Goal: Information Seeking & Learning: Find specific fact

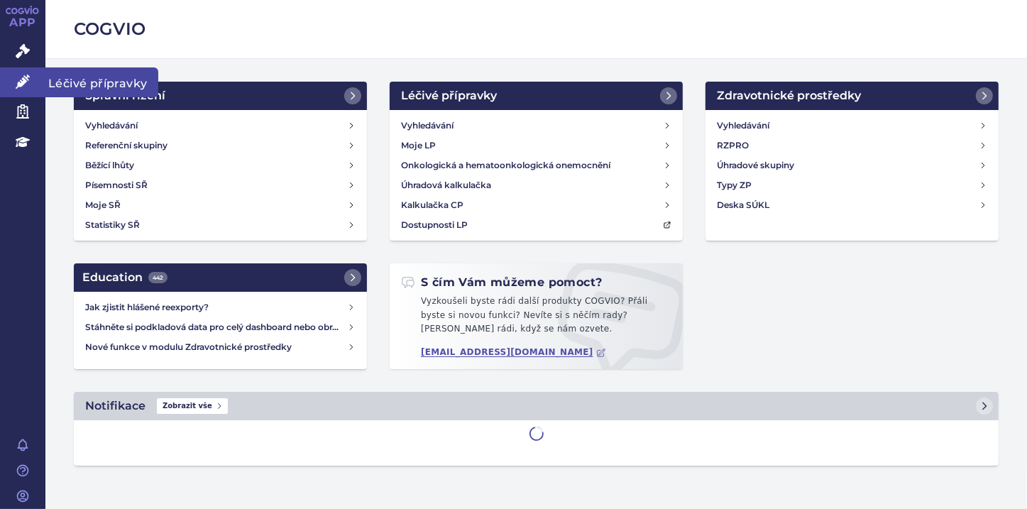
click at [23, 84] on icon at bounding box center [23, 82] width 14 height 14
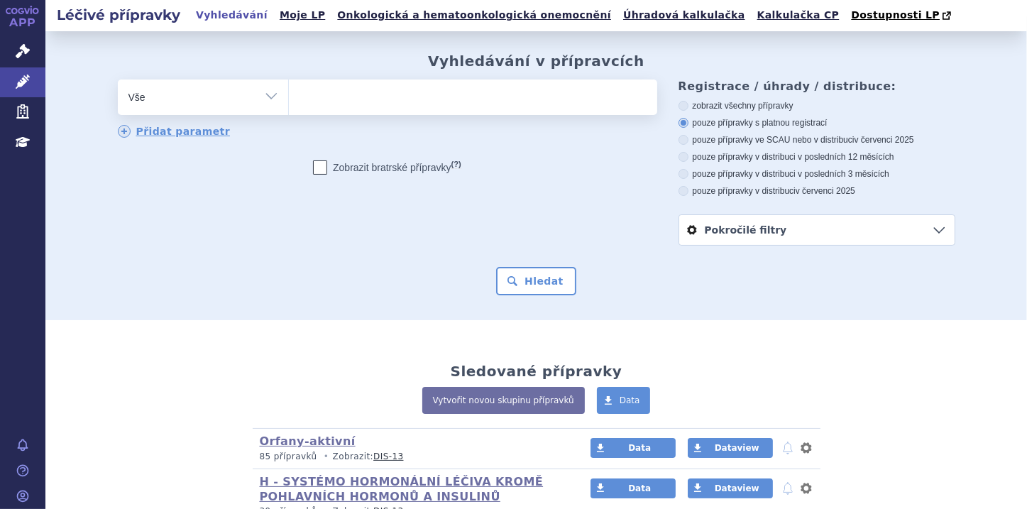
click at [312, 97] on ul at bounding box center [473, 94] width 368 height 30
click at [289, 97] on select at bounding box center [288, 96] width 1 height 35
type input "fi"
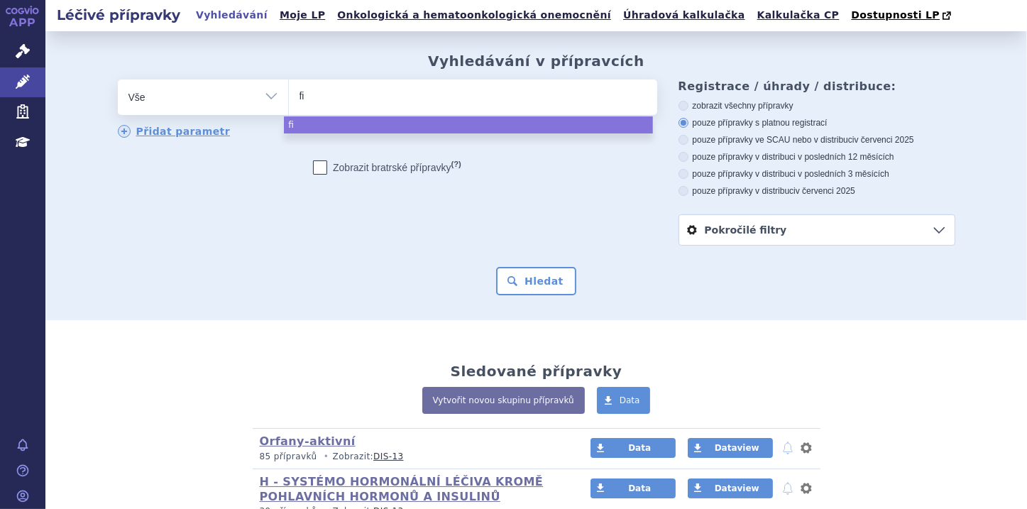
type input "fil"
type input "fils"
type input "filsu"
type input "filsuve"
type input "filsuvez"
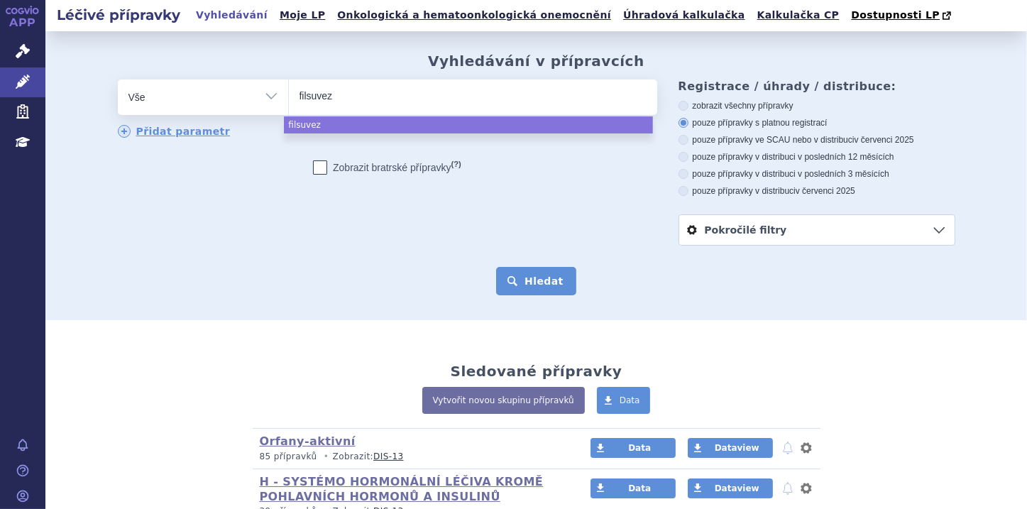
select select "filsuvez"
click at [538, 275] on button "Hledat" at bounding box center [536, 281] width 80 height 28
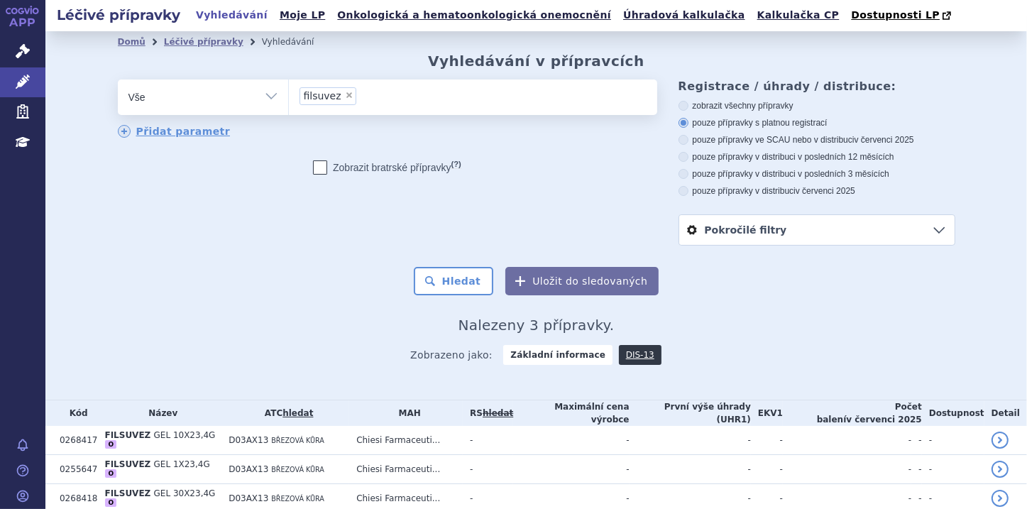
scroll to position [48, 0]
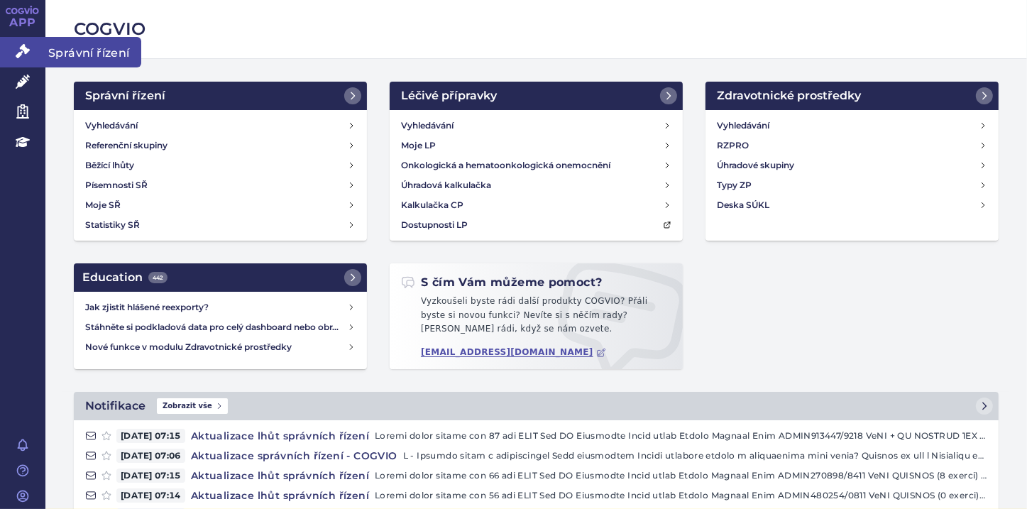
click at [18, 52] on icon at bounding box center [23, 51] width 14 height 14
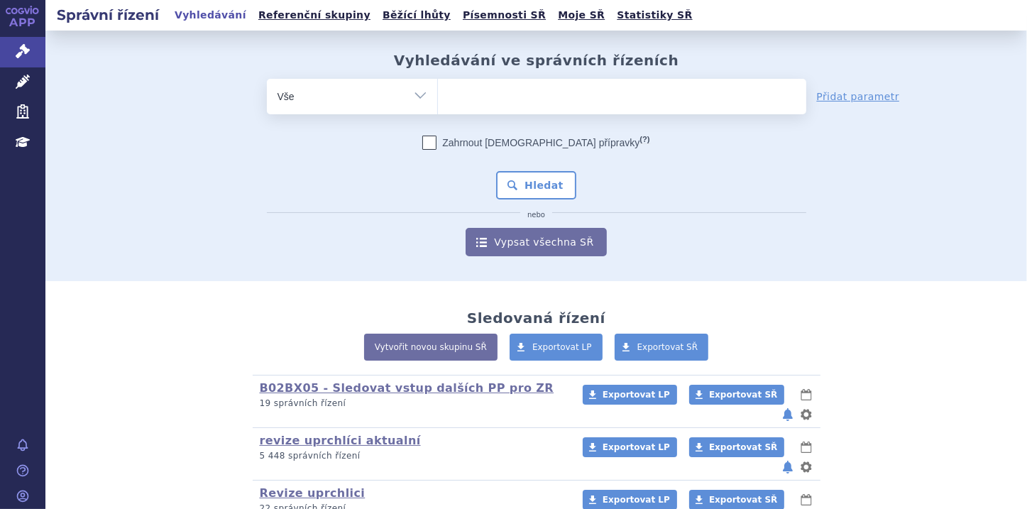
click at [451, 97] on ul at bounding box center [622, 94] width 368 height 30
click at [438, 97] on select at bounding box center [437, 95] width 1 height 35
type input "fi"
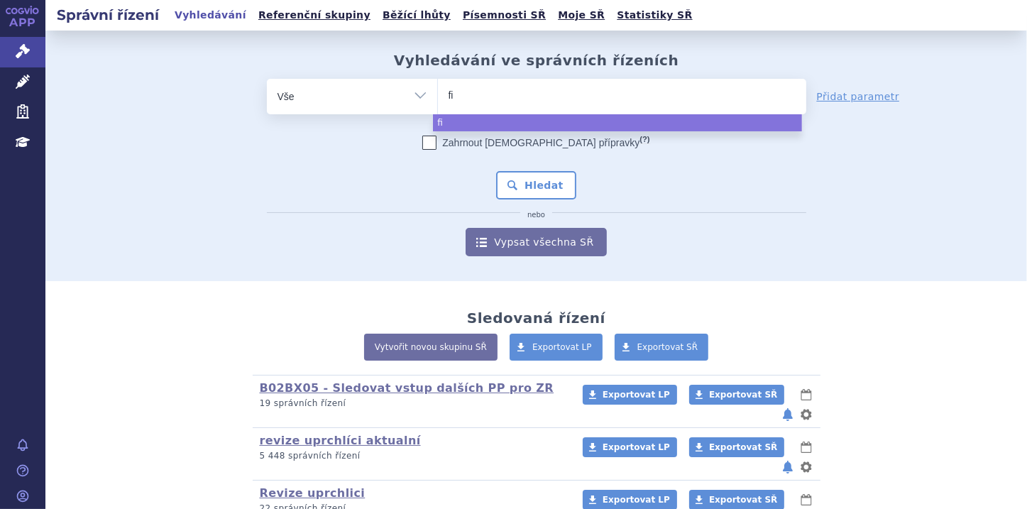
type input "fil"
type input "fils"
type input "filsu"
type input "filsuv"
type input "filsuve"
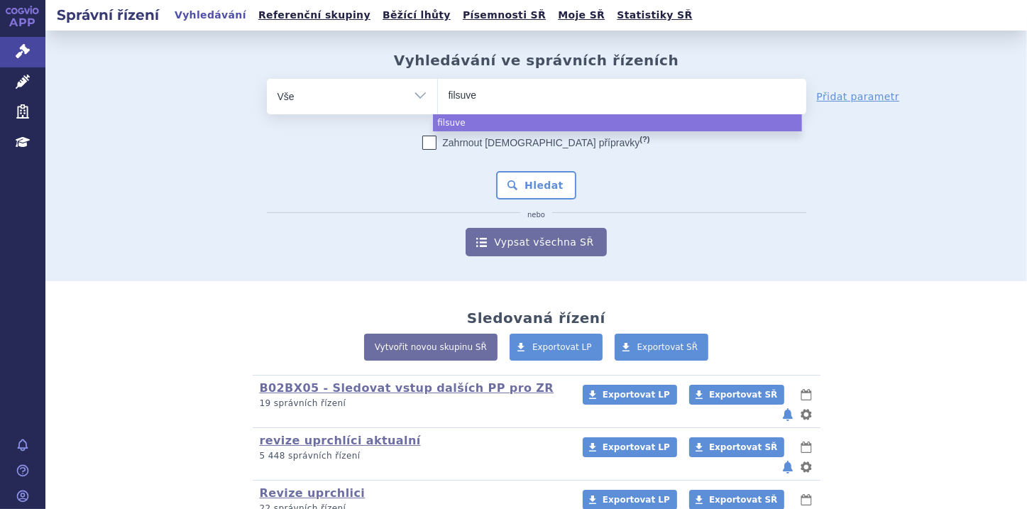
type input "filsuvez"
select select "filsuvez"
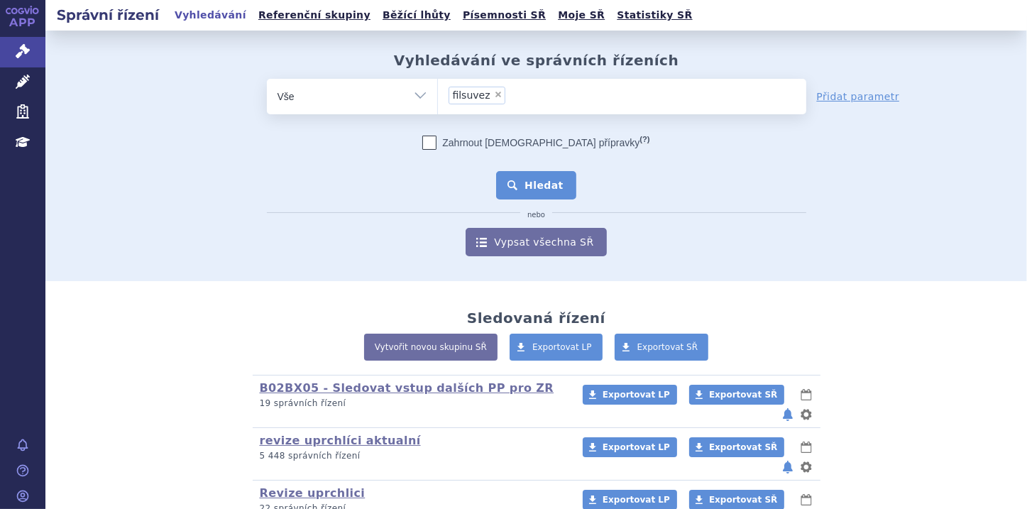
click at [534, 182] on button "Hledat" at bounding box center [536, 185] width 80 height 28
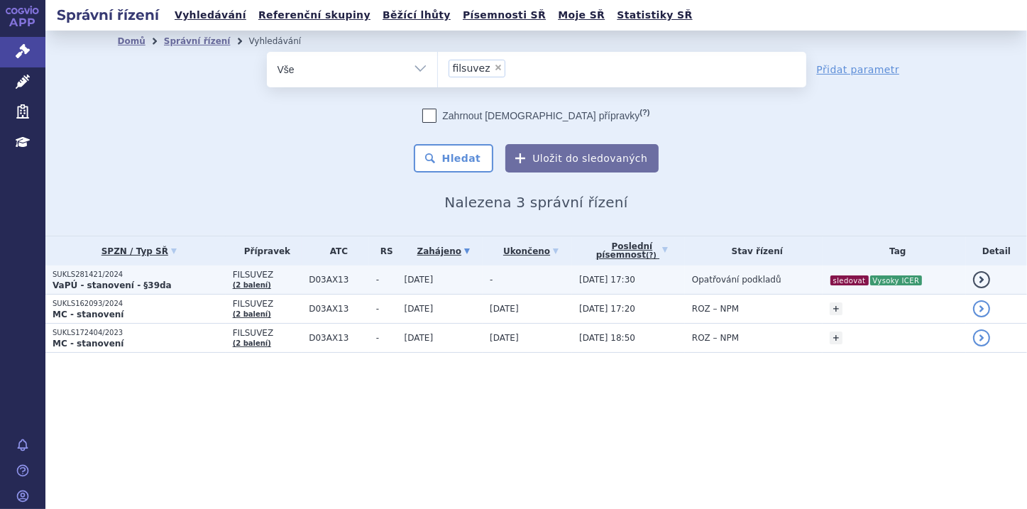
click at [156, 283] on p "VaPÚ - stanovení - §39da" at bounding box center [139, 285] width 173 height 11
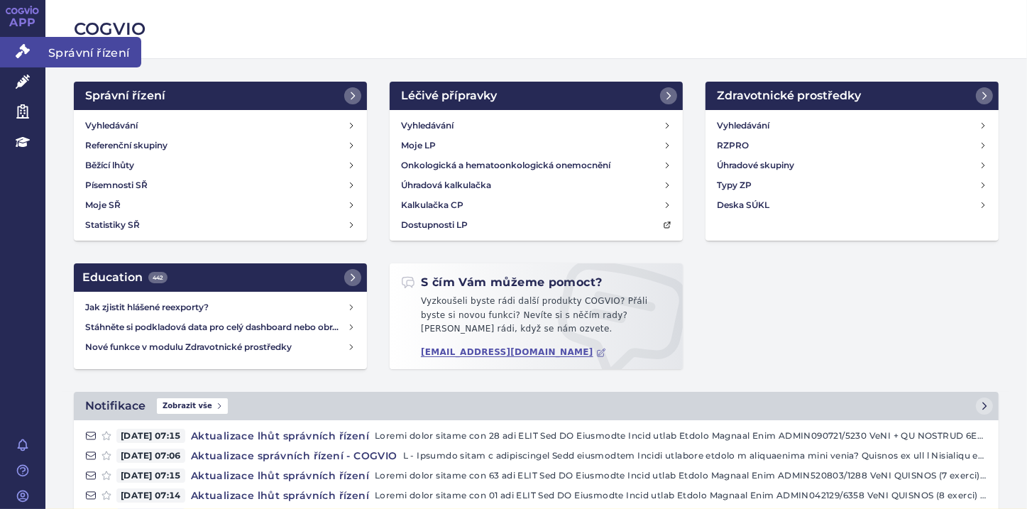
click at [21, 50] on icon at bounding box center [23, 51] width 14 height 14
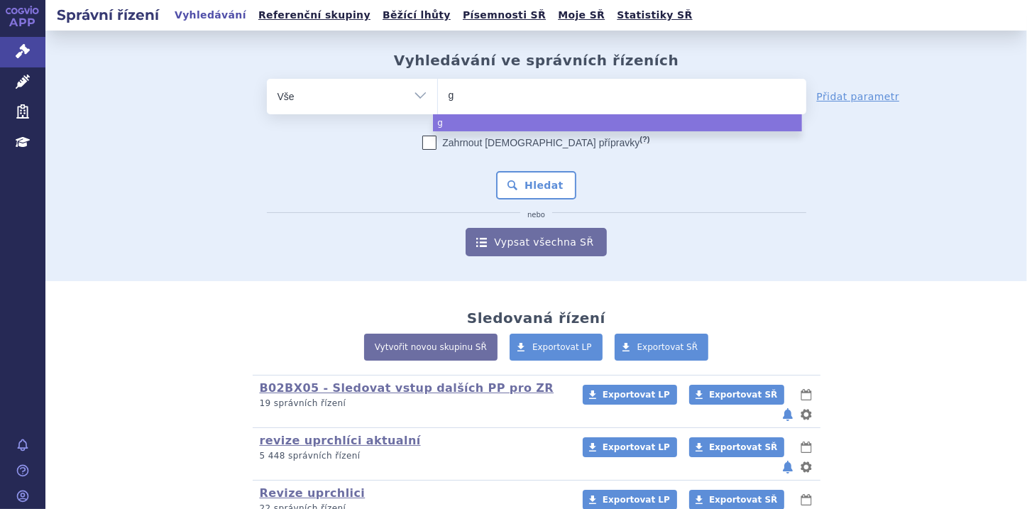
type input "ga"
type input "gab"
type input "gabh"
type input "gabhla"
type input "gabhlata"
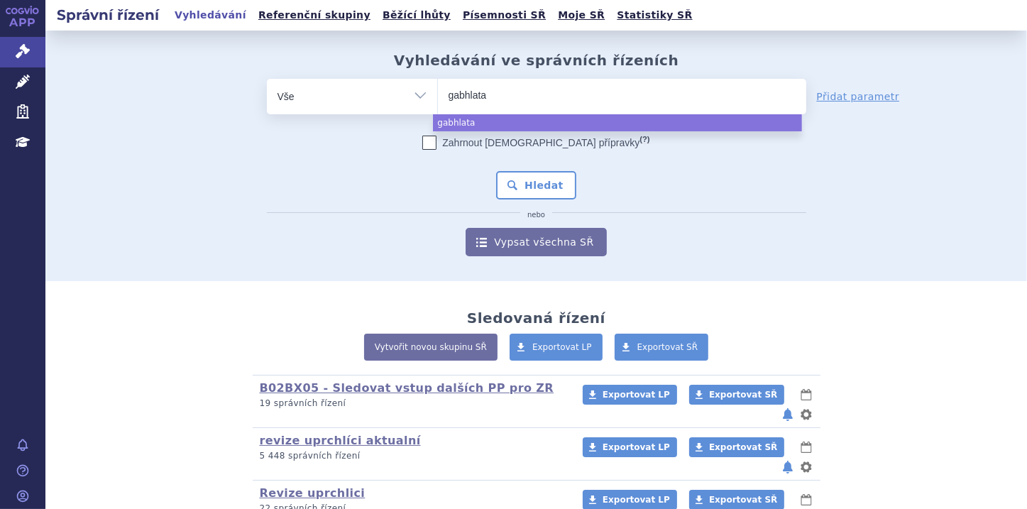
click at [506, 90] on input "gabhlata" at bounding box center [482, 95] width 67 height 18
select select "gabhlata"
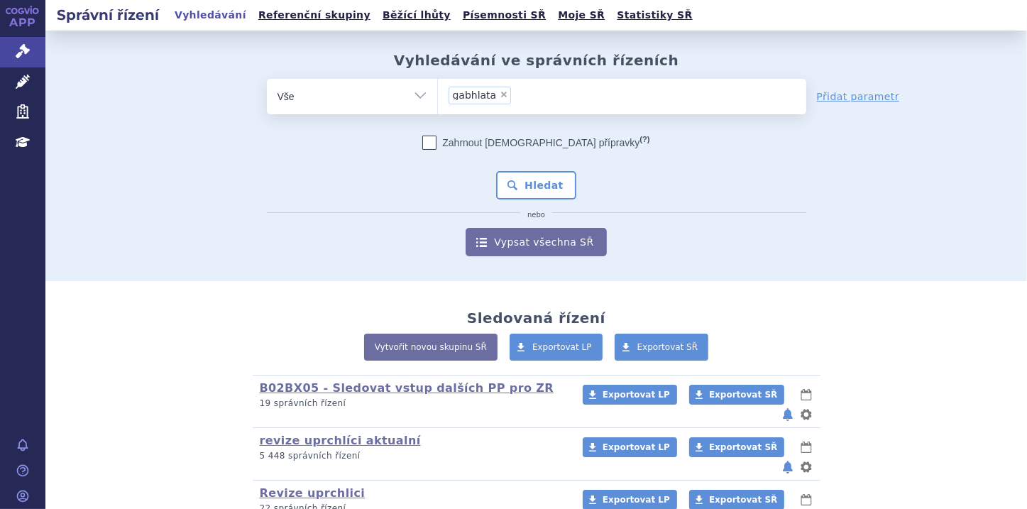
type input "gabhlata"
select select
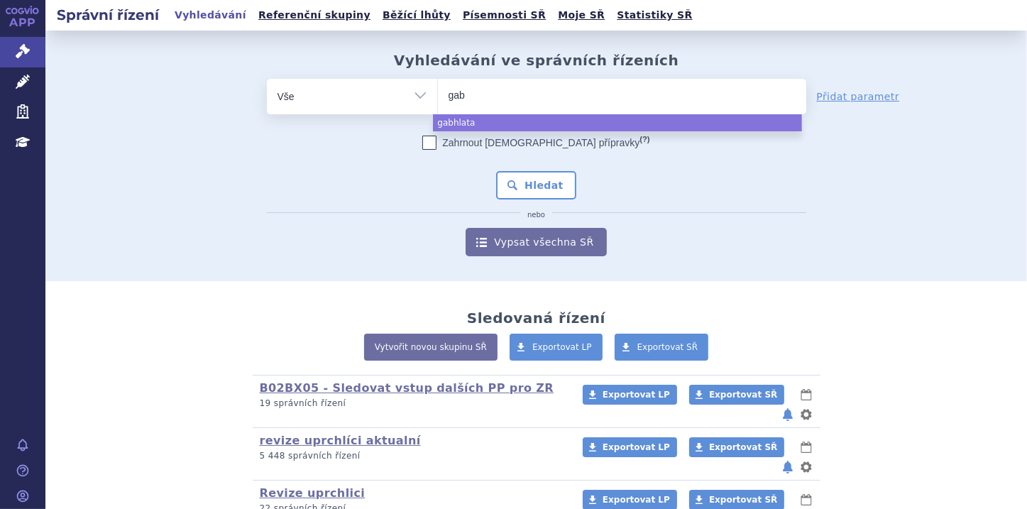
type input "ga"
type input "g"
type input "fa"
type input "fab"
type input "fabha"
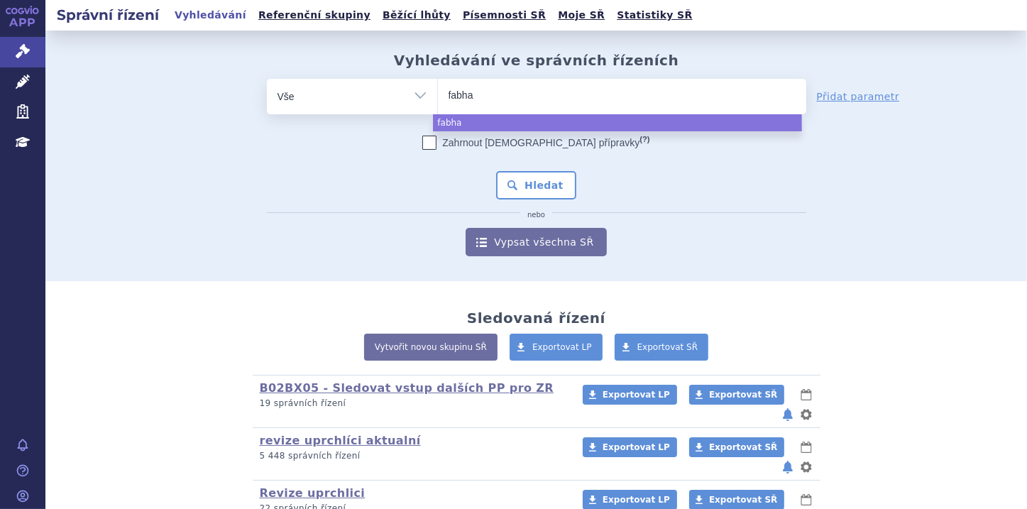
type input "fabhal"
type input "fabhalta"
select select "fabhalta"
click at [534, 188] on button "Hledat" at bounding box center [536, 185] width 80 height 28
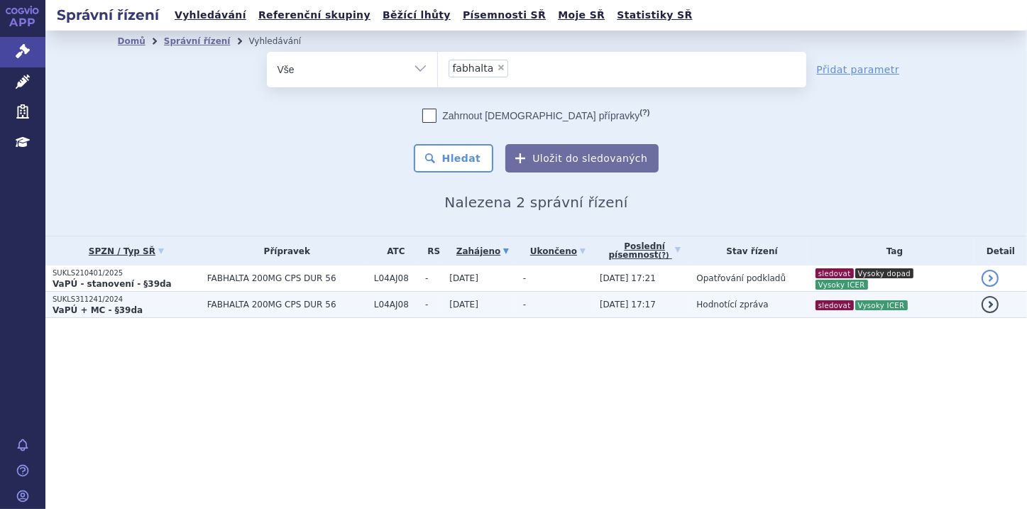
click at [114, 307] on strong "VaPÚ + MC - §39da" at bounding box center [98, 310] width 90 height 10
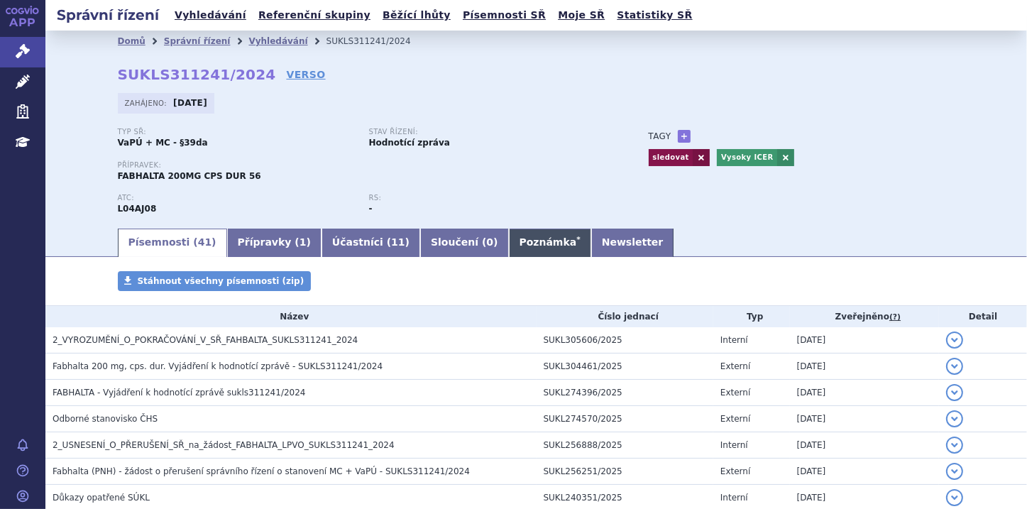
click at [509, 248] on link "Poznámka *" at bounding box center [550, 243] width 82 height 28
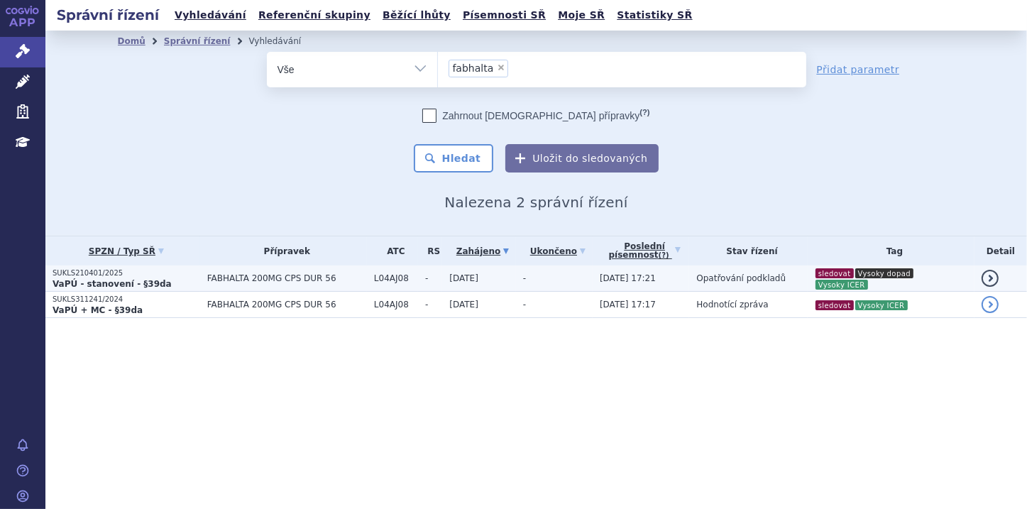
click at [114, 270] on p "SUKLS210401/2025" at bounding box center [127, 273] width 148 height 10
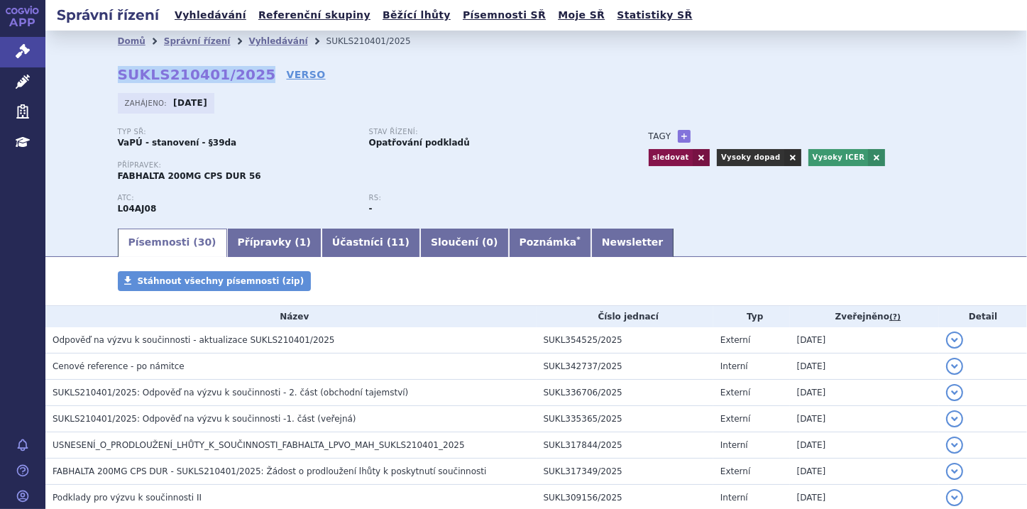
drag, startPoint x: 113, startPoint y: 75, endPoint x: 246, endPoint y: 75, distance: 132.7
click at [246, 75] on strong "SUKLS210401/2025" at bounding box center [197, 74] width 158 height 17
copy strong "SUKLS210401/2025"
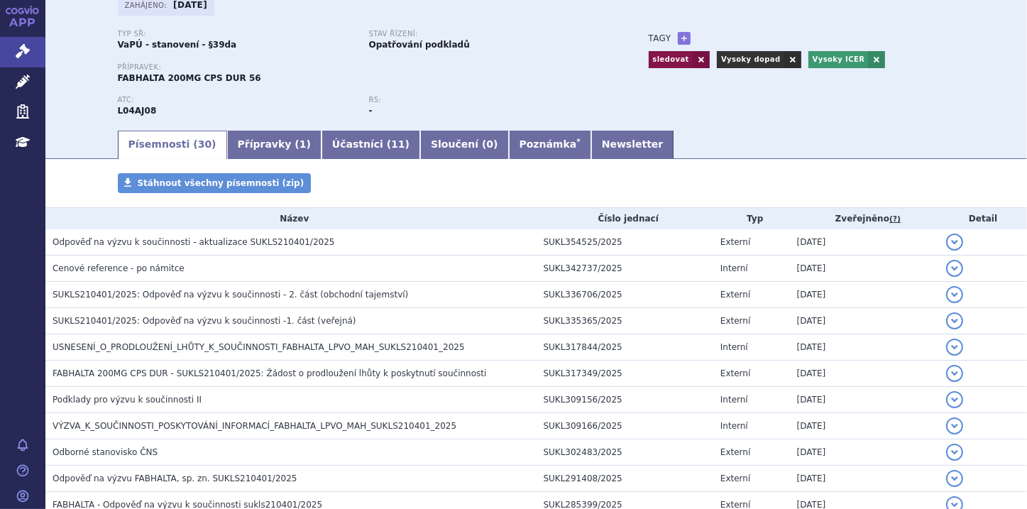
scroll to position [57, 0]
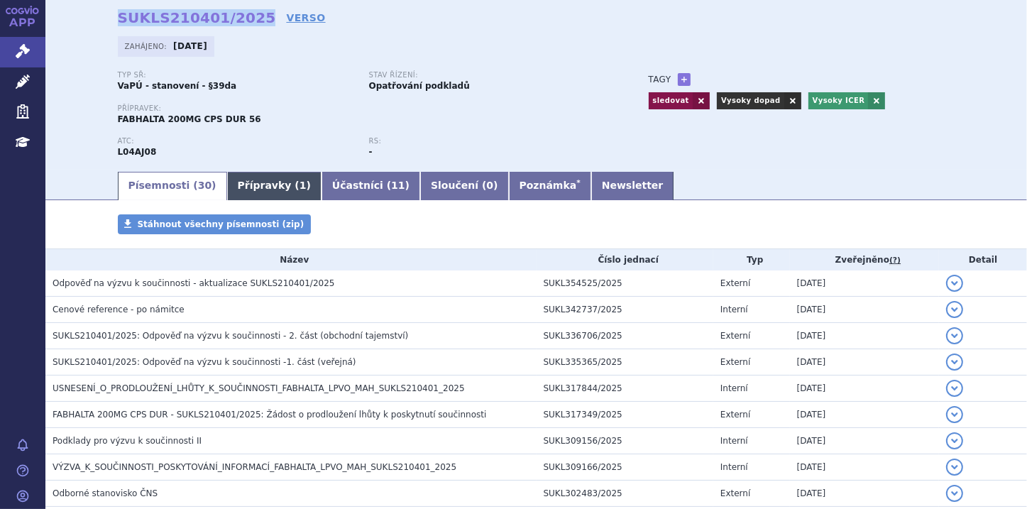
click at [248, 187] on link "Přípravky ( 1 )" at bounding box center [274, 186] width 94 height 28
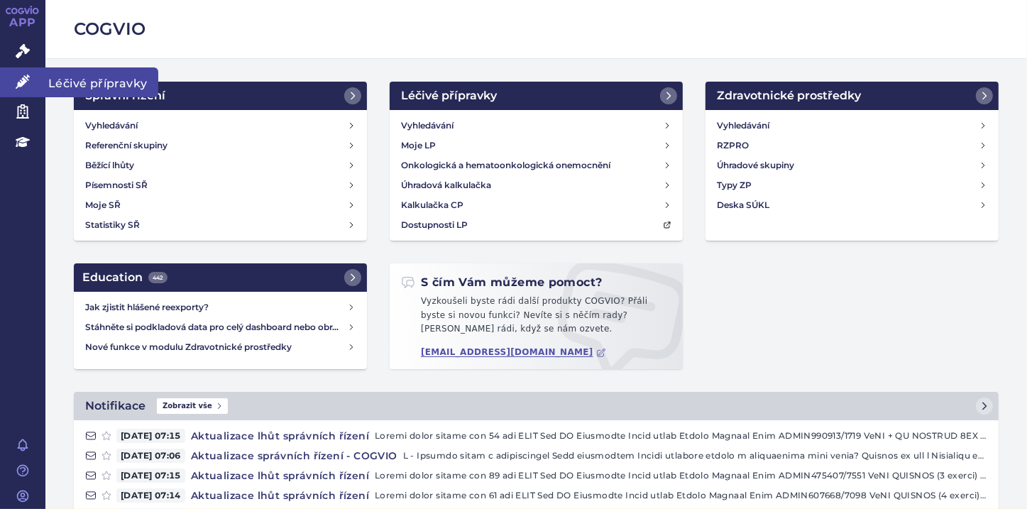
click at [31, 74] on link "Léčivé přípravky" at bounding box center [22, 82] width 45 height 30
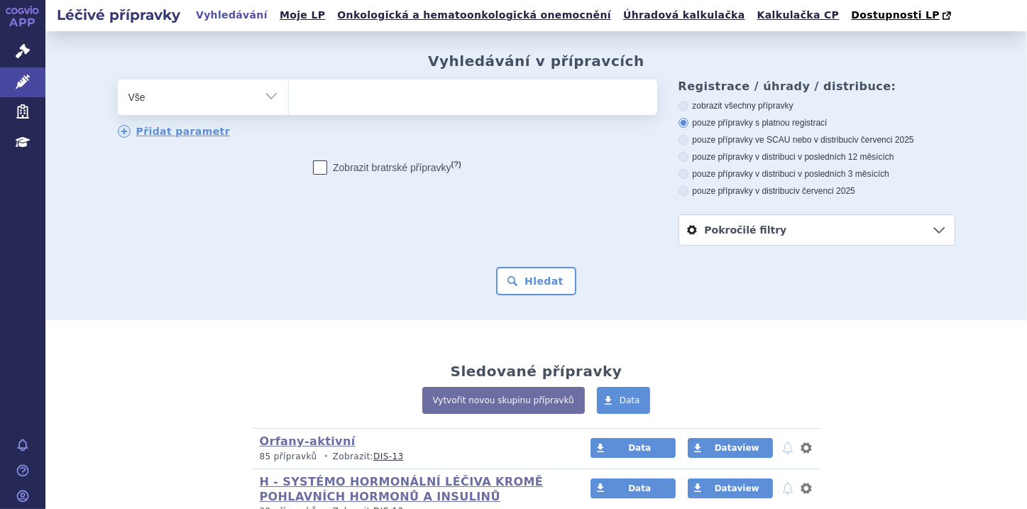
click at [305, 98] on ul at bounding box center [473, 94] width 368 height 30
click at [289, 98] on select at bounding box center [288, 96] width 1 height 35
paste input "FABHALTA"
type input "FABHALTA"
select select "FABHALTA"
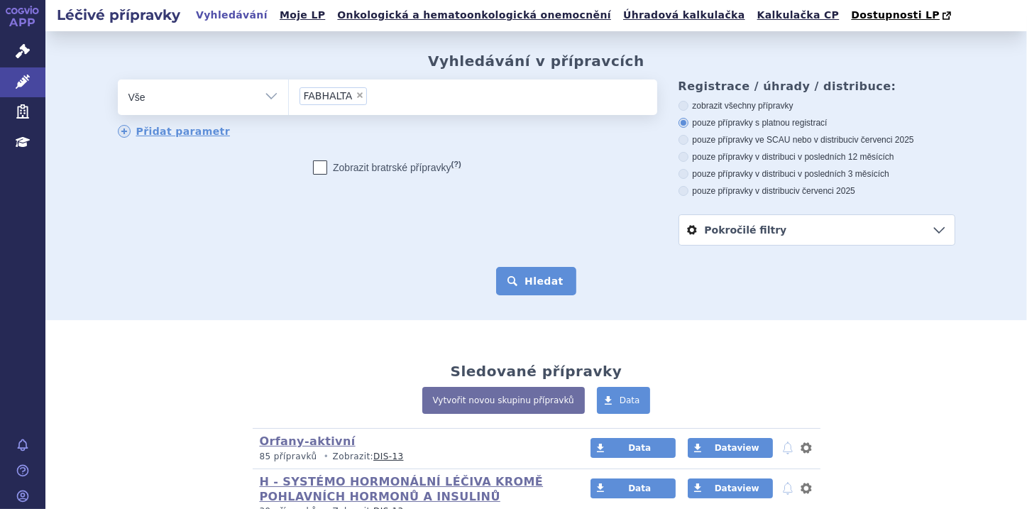
click at [508, 278] on button "Hledat" at bounding box center [536, 281] width 80 height 28
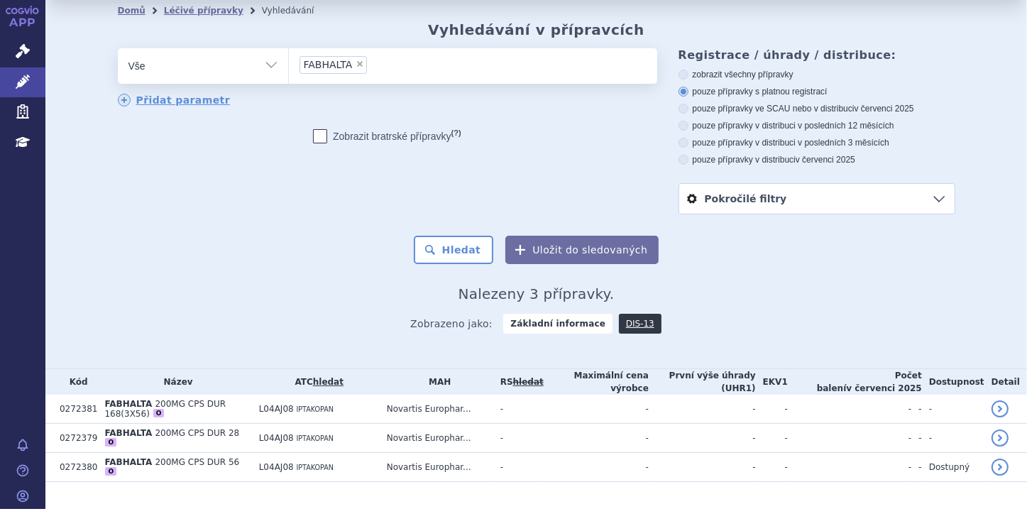
scroll to position [48, 0]
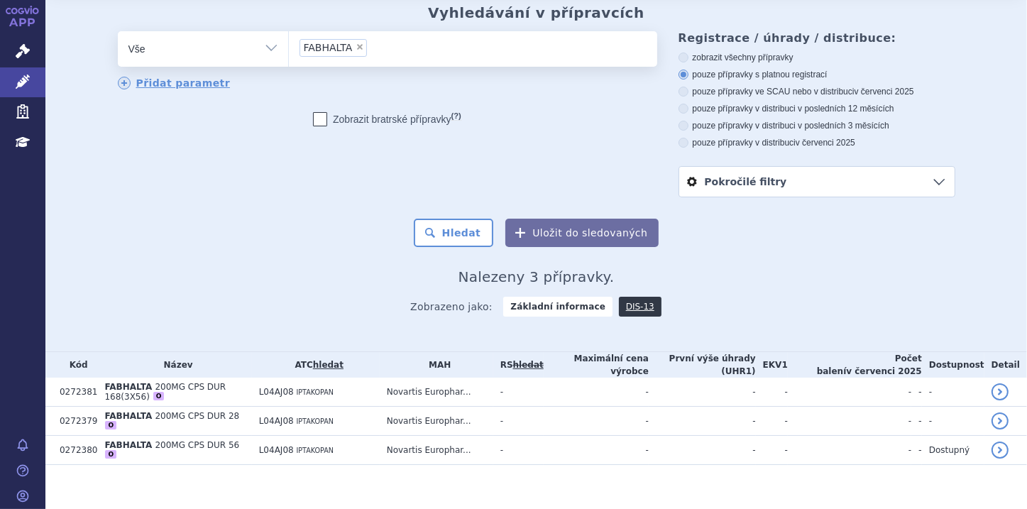
click at [356, 46] on span "×" at bounding box center [360, 47] width 9 height 9
click at [289, 46] on select "FABHALTA" at bounding box center [288, 48] width 1 height 35
select select
type input "0272380"
select select "0272380"
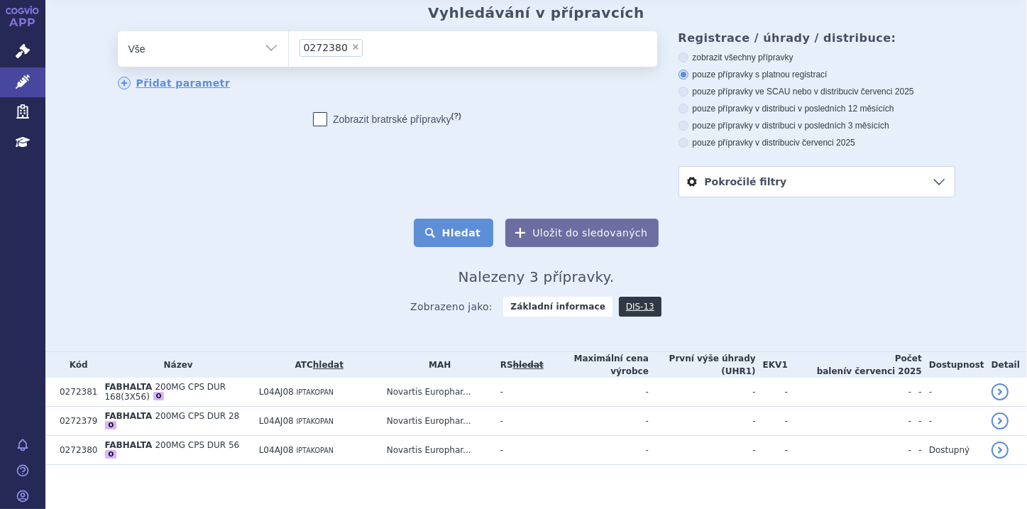
click at [475, 229] on button "Hledat" at bounding box center [454, 233] width 80 height 28
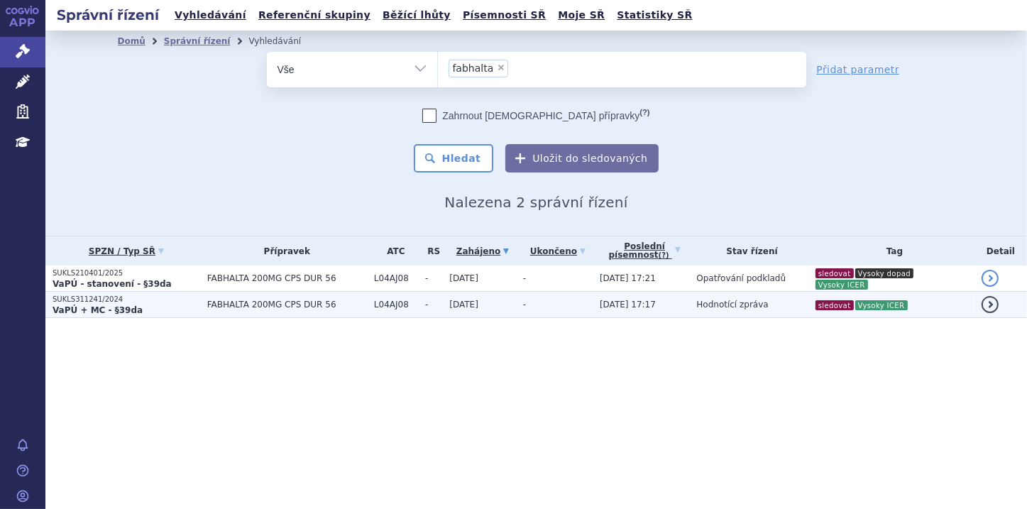
click at [101, 306] on strong "VaPÚ + MC - §39da" at bounding box center [98, 310] width 90 height 10
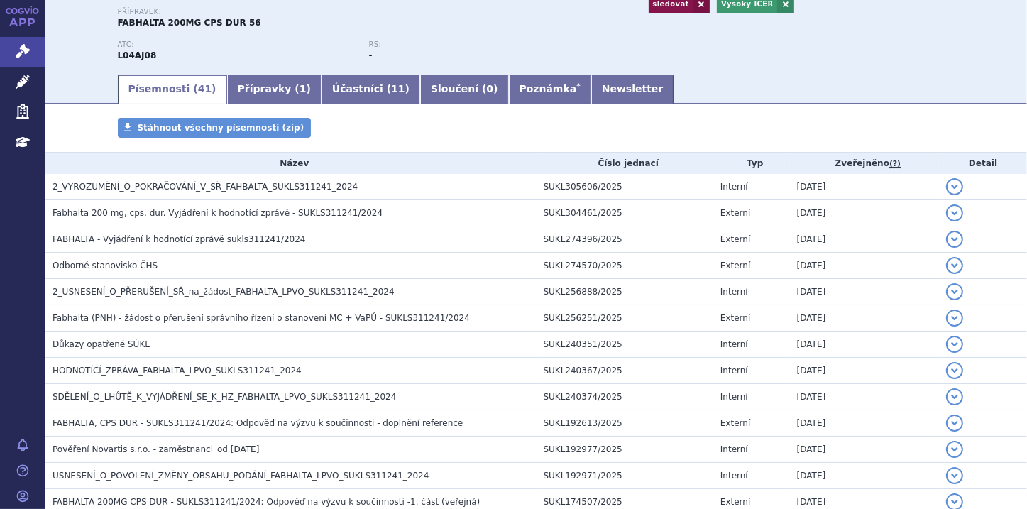
scroll to position [170, 0]
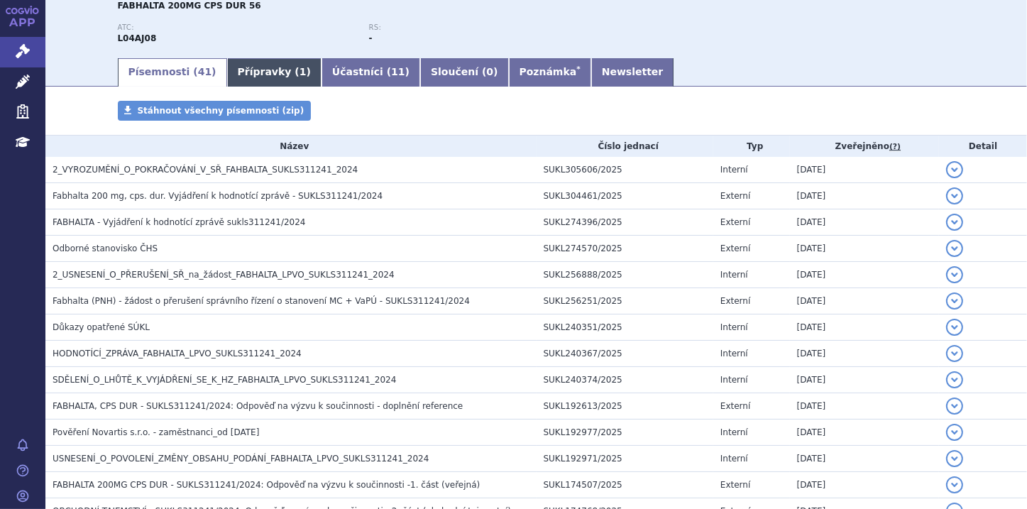
click at [256, 79] on link "Přípravky ( 1 )" at bounding box center [274, 72] width 94 height 28
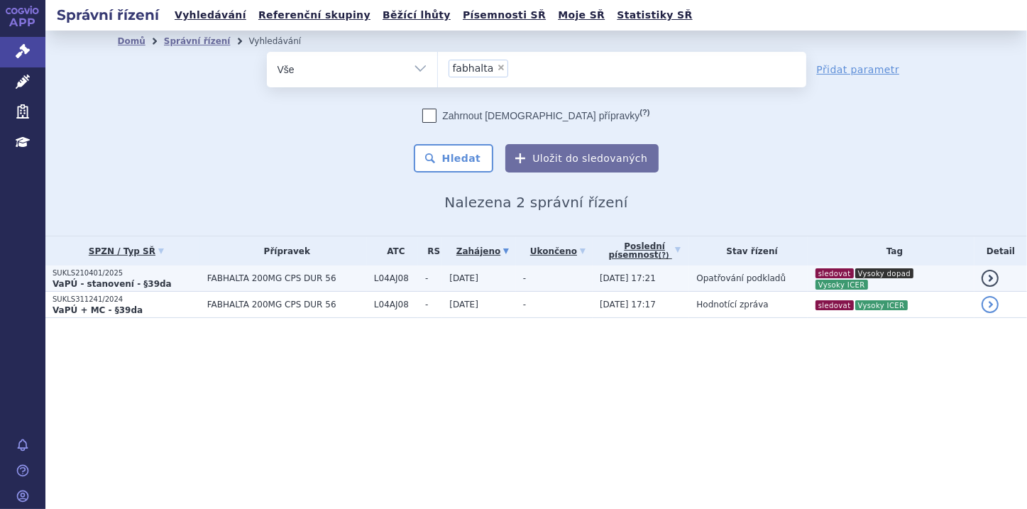
click at [105, 276] on p "SUKLS210401/2025" at bounding box center [127, 273] width 148 height 10
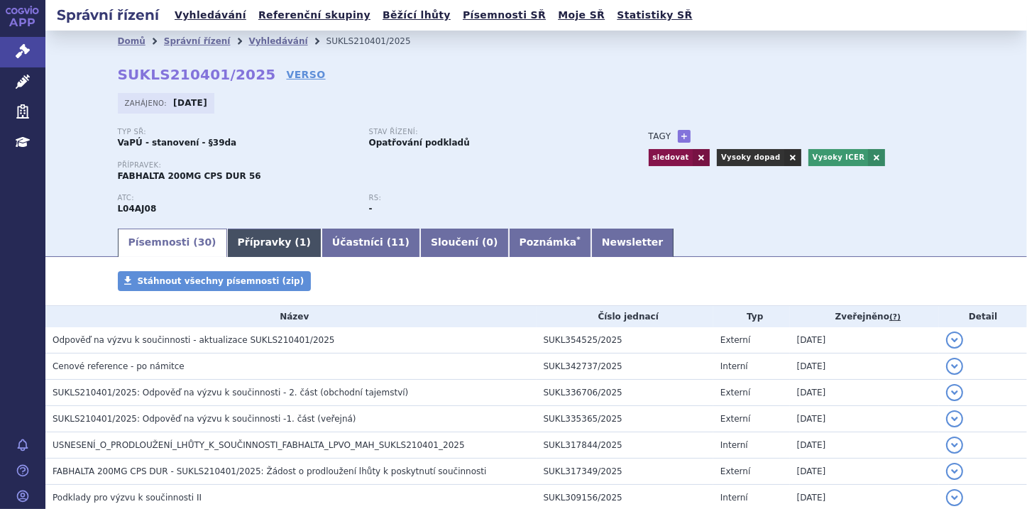
click at [250, 249] on link "Přípravky ( 1 )" at bounding box center [274, 243] width 94 height 28
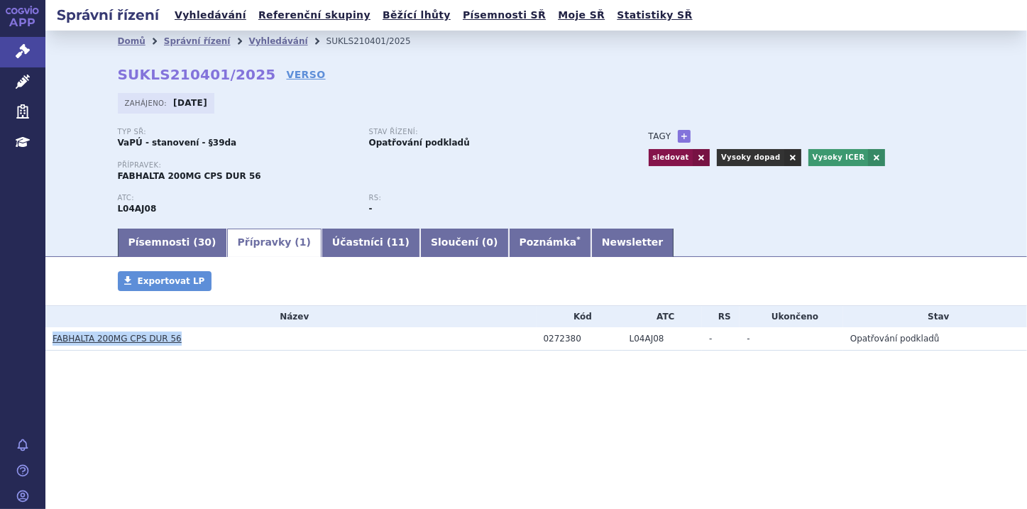
drag, startPoint x: 174, startPoint y: 341, endPoint x: 50, endPoint y: 339, distance: 124.2
click at [50, 339] on td "FABHALTA 200MG CPS DUR 56" at bounding box center [290, 338] width 491 height 23
copy link "FABHALTA 200MG CPS DUR 56"
click at [158, 246] on link "Písemnosti ( 30 )" at bounding box center [172, 243] width 109 height 28
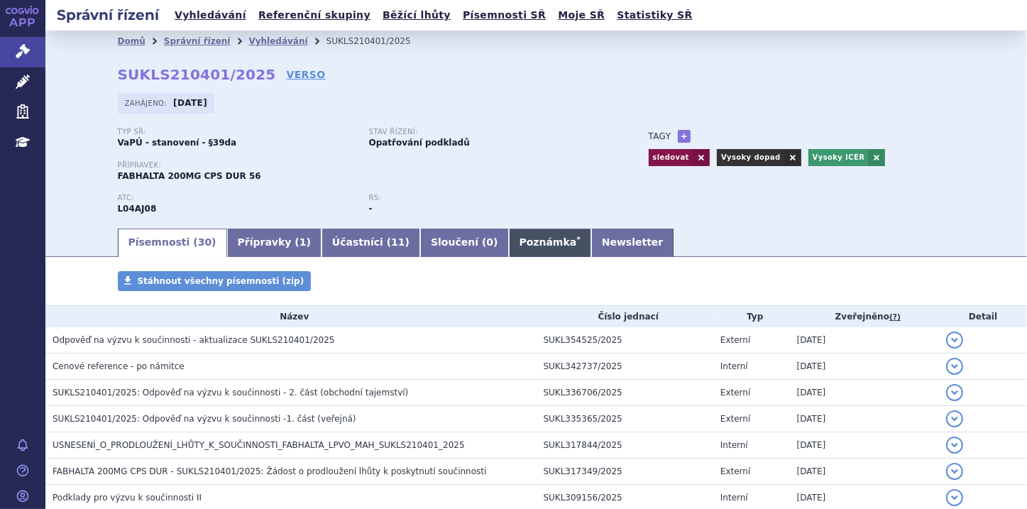
click at [509, 245] on link "Poznámka *" at bounding box center [550, 243] width 82 height 28
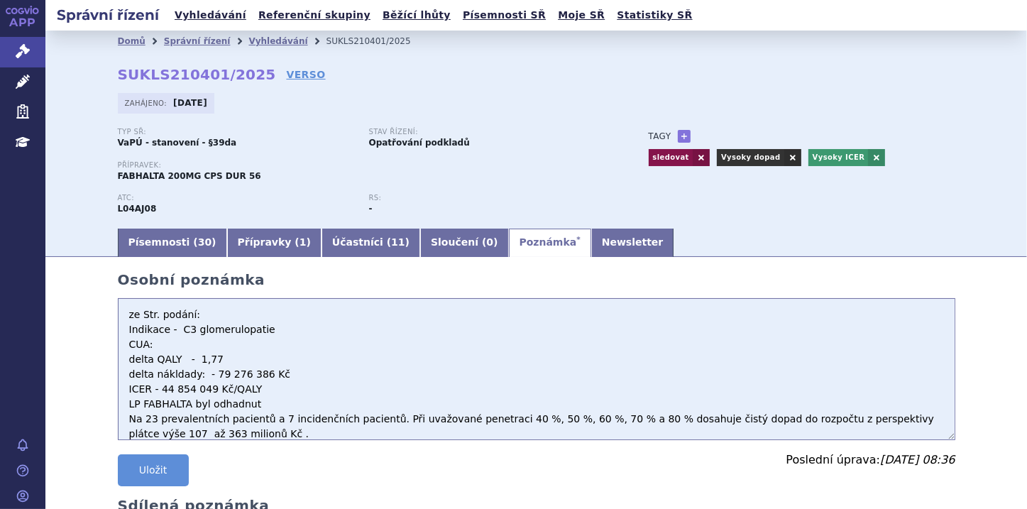
drag, startPoint x: 258, startPoint y: 330, endPoint x: 173, endPoint y: 330, distance: 85.2
click at [173, 330] on textarea "ze Str. podání: Indikace - C3 glomerulopatie CUA: delta QALY - 1,77 delta nákld…" at bounding box center [537, 369] width 838 height 142
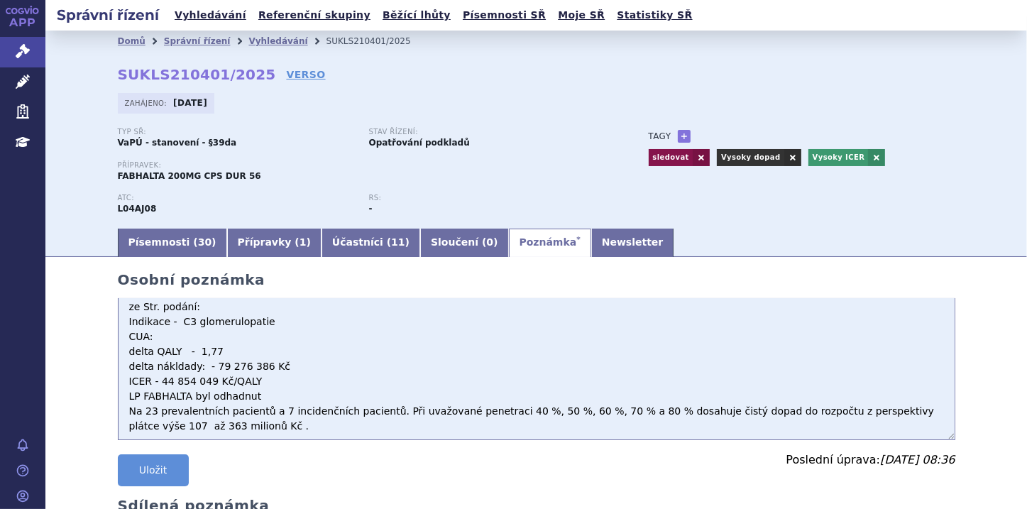
scroll to position [10, 0]
drag, startPoint x: 125, startPoint y: 334, endPoint x: 176, endPoint y: 427, distance: 105.5
click at [176, 427] on textarea "ze Str. podání: Indikace - C3 glomerulopatie CUA: delta QALY - 1,77 delta nákld…" at bounding box center [537, 369] width 838 height 142
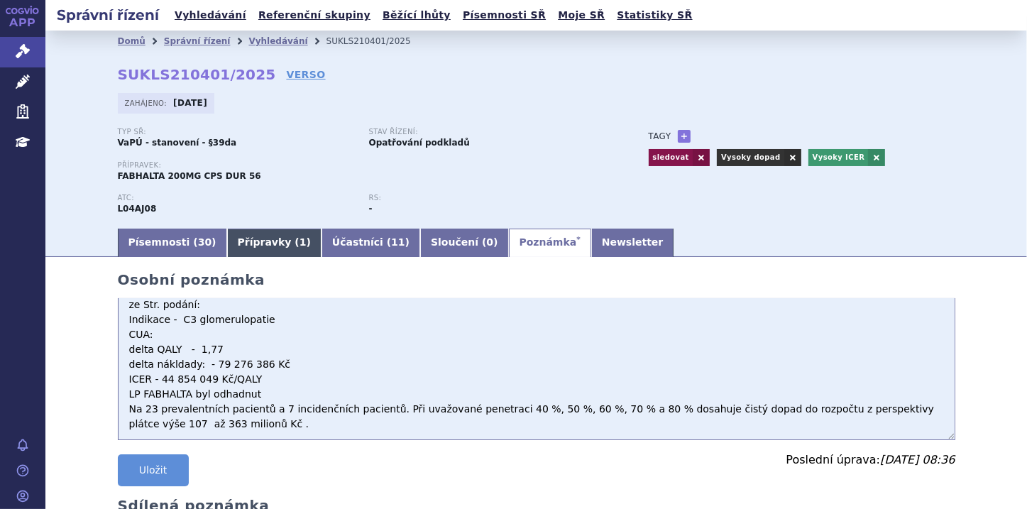
click at [242, 249] on link "Přípravky ( 1 )" at bounding box center [274, 243] width 94 height 28
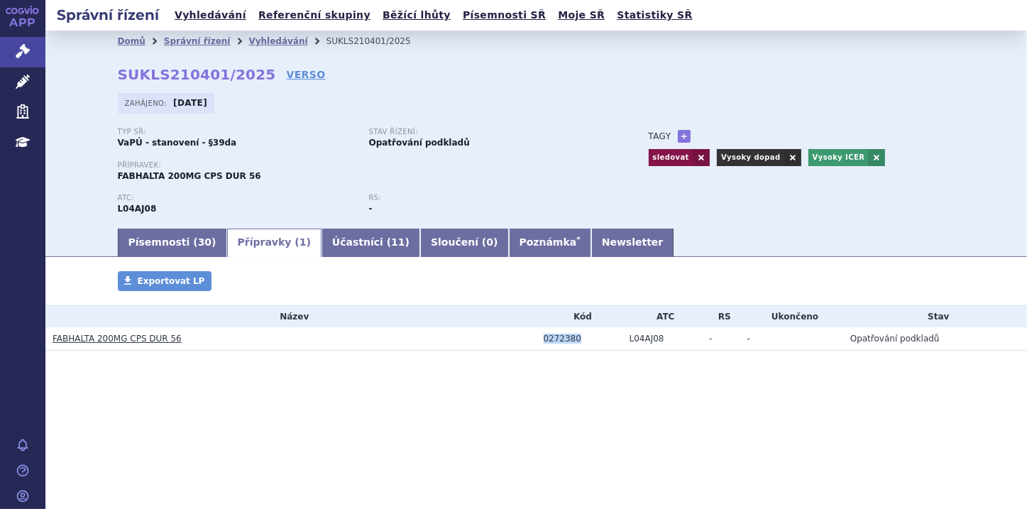
drag, startPoint x: 543, startPoint y: 341, endPoint x: 574, endPoint y: 338, distance: 30.7
click at [574, 338] on div "0272380" at bounding box center [583, 339] width 79 height 10
copy div "0272380"
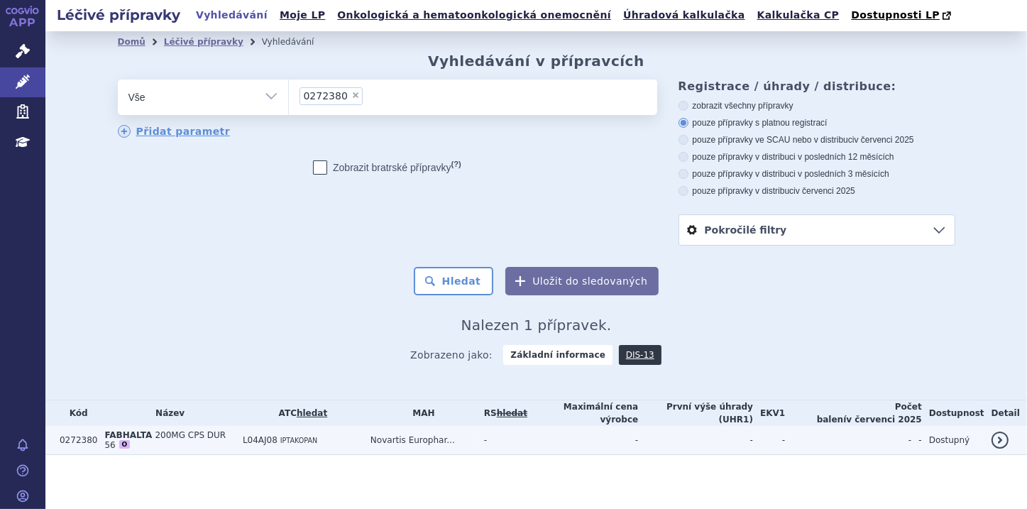
click at [172, 439] on span "200MG CPS DUR 56" at bounding box center [164, 440] width 121 height 20
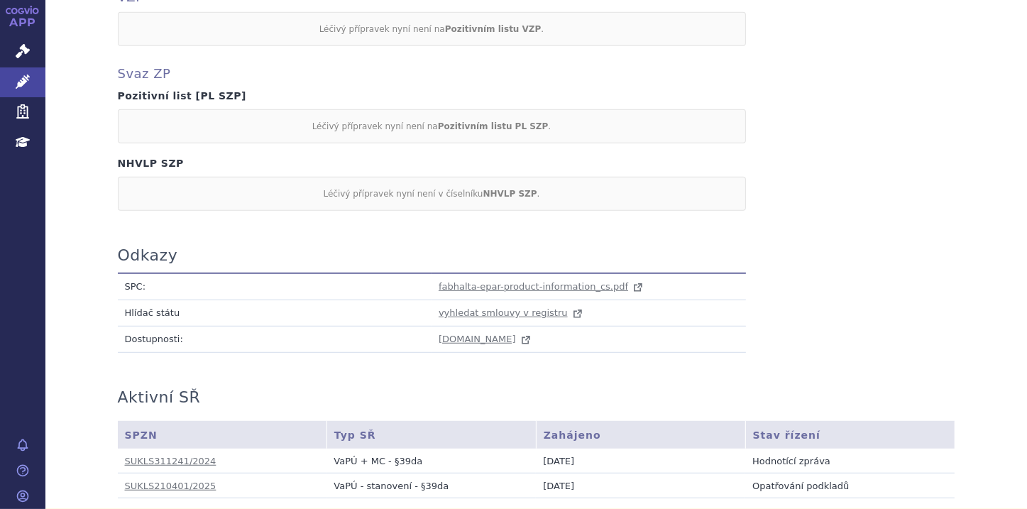
scroll to position [795, 0]
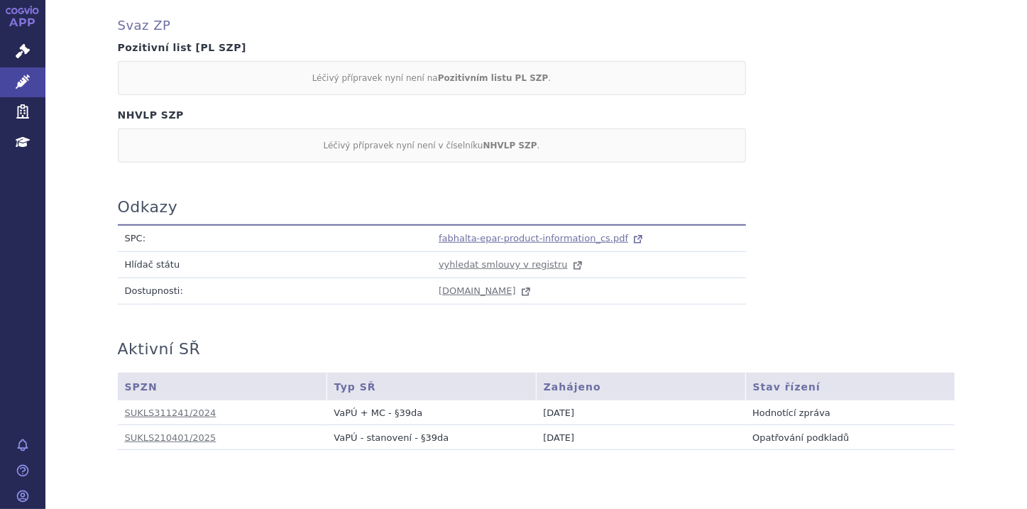
click at [489, 233] on span "fabhalta-epar-product-information_cs.pdf" at bounding box center [534, 238] width 190 height 11
